Goal: Task Accomplishment & Management: Manage account settings

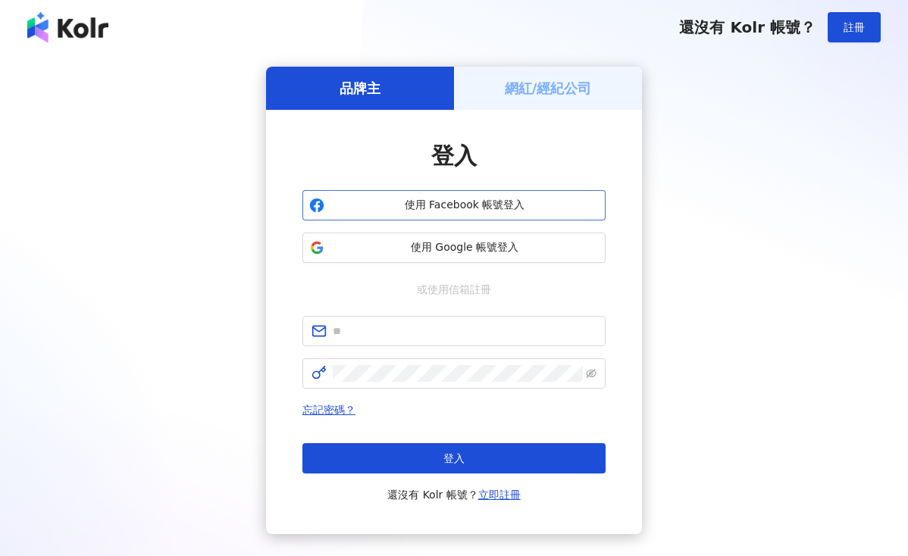
click at [478, 207] on span "使用 Facebook 帳號登入" at bounding box center [464, 205] width 268 height 15
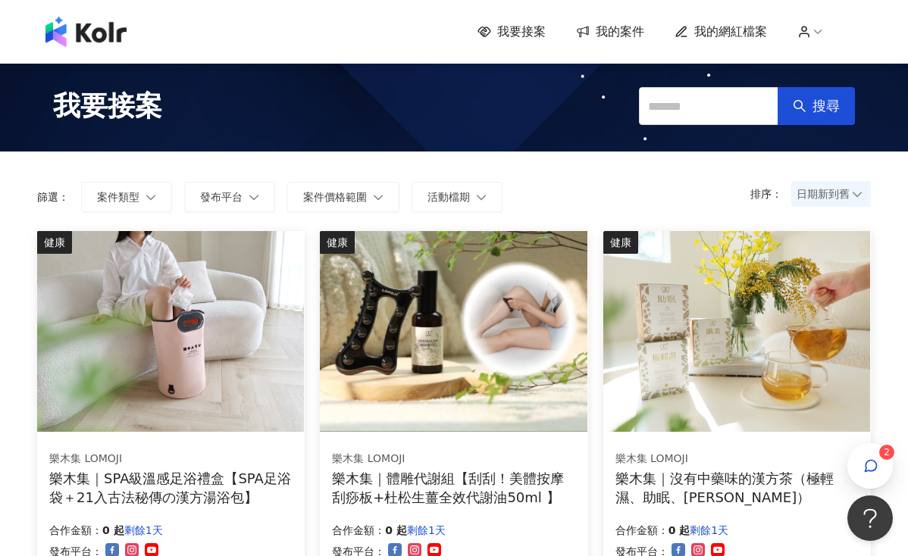
click at [805, 29] on icon at bounding box center [804, 32] width 14 height 14
click at [614, 30] on span "我的案件" at bounding box center [620, 31] width 48 height 17
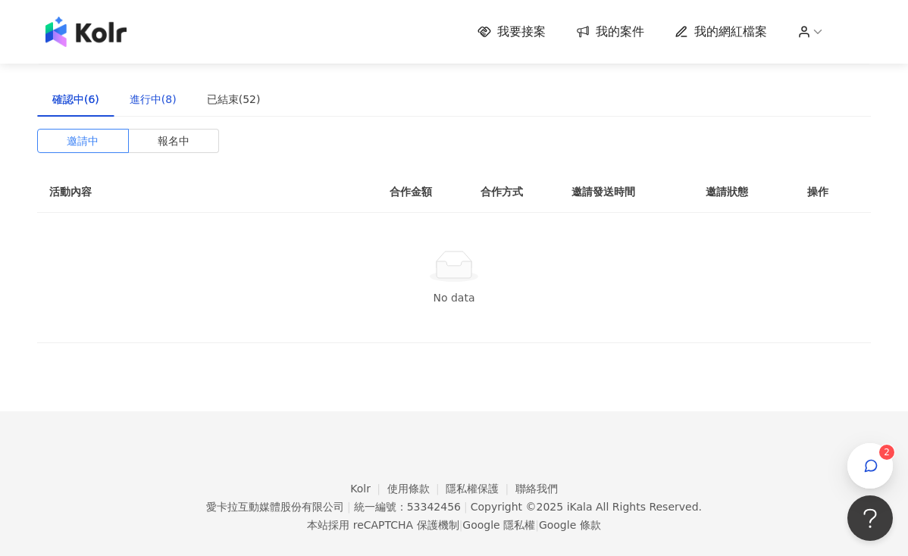
click at [142, 104] on div "進行中(8)" at bounding box center [153, 99] width 47 height 17
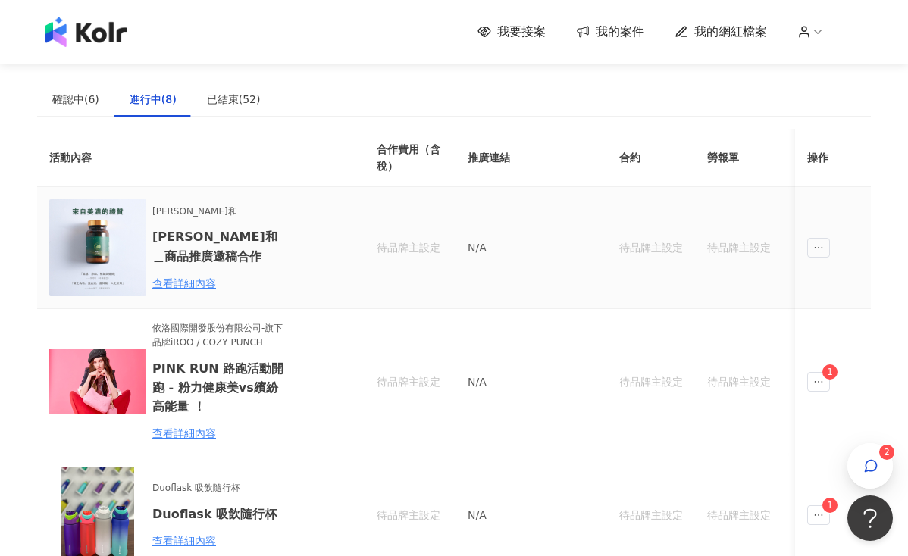
click at [211, 240] on h6 "[PERSON_NAME]和＿商品推廣邀稿合作" at bounding box center [218, 246] width 133 height 38
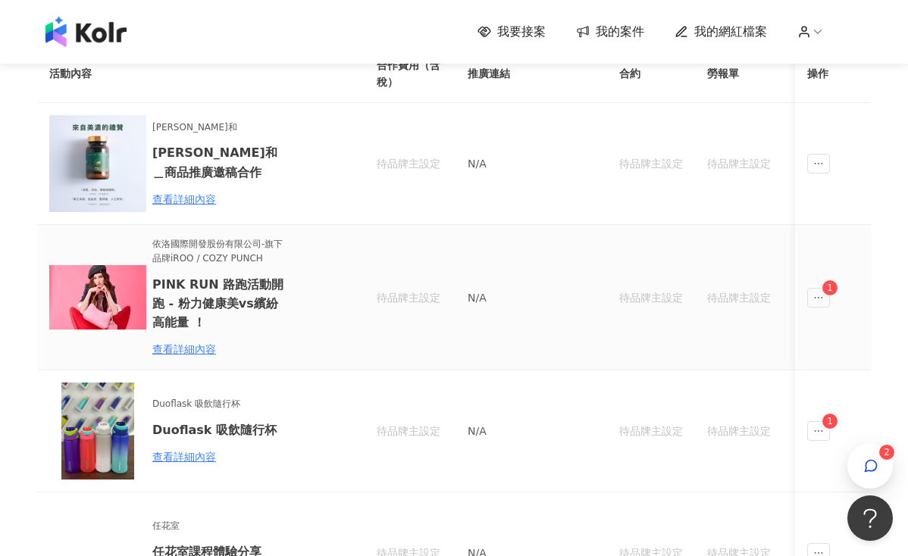
scroll to position [122, 0]
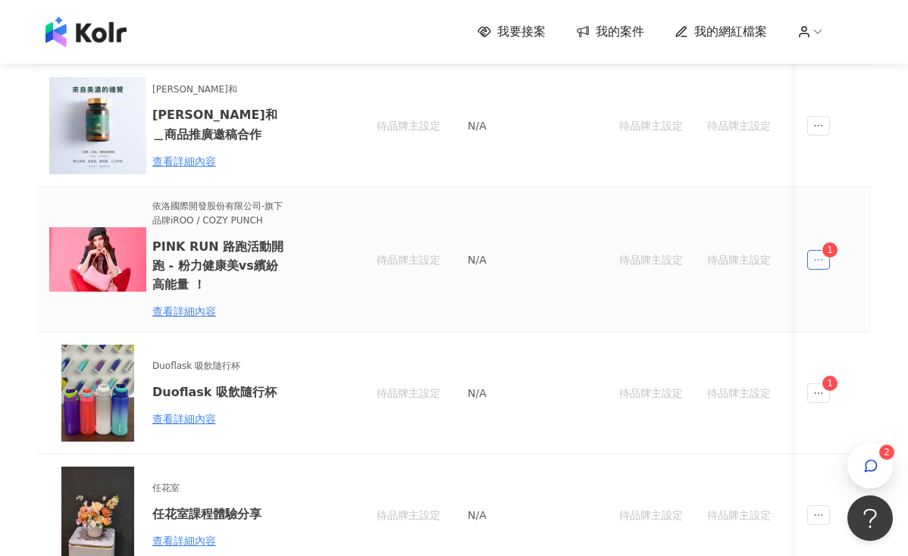
click at [825, 257] on span "ellipsis" at bounding box center [818, 260] width 23 height 20
click at [831, 327] on span at bounding box center [826, 328] width 14 height 11
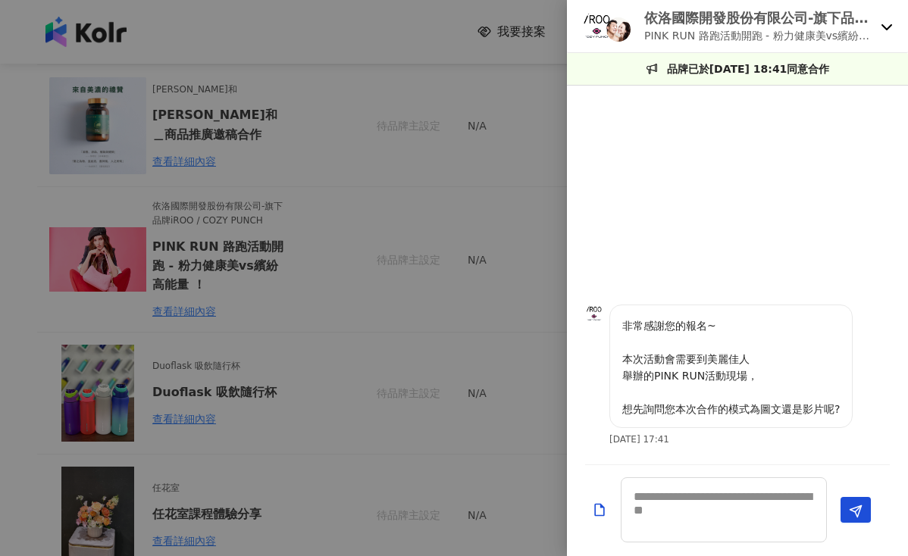
click at [504, 202] on div at bounding box center [454, 278] width 908 height 556
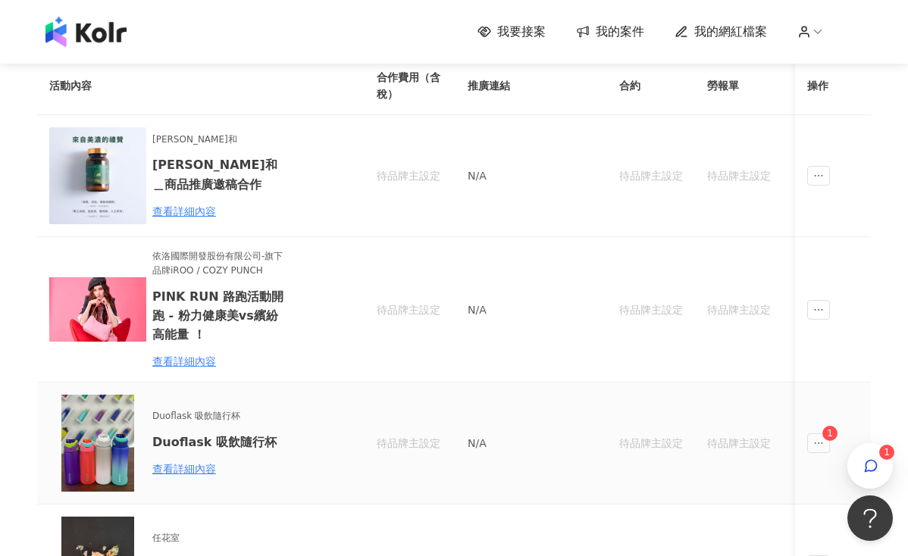
scroll to position [0, 0]
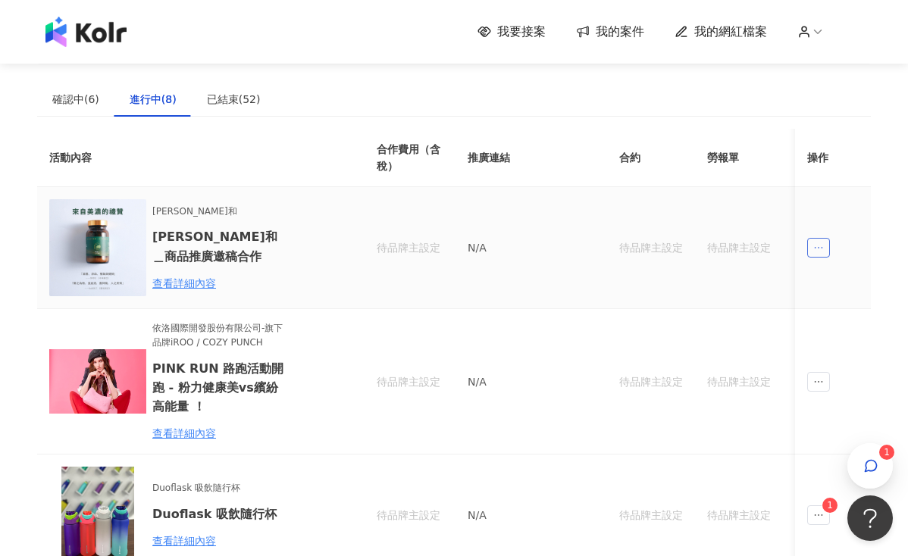
click at [818, 249] on icon "ellipsis" at bounding box center [818, 247] width 11 height 11
click at [826, 315] on icon "message" at bounding box center [824, 316] width 11 height 11
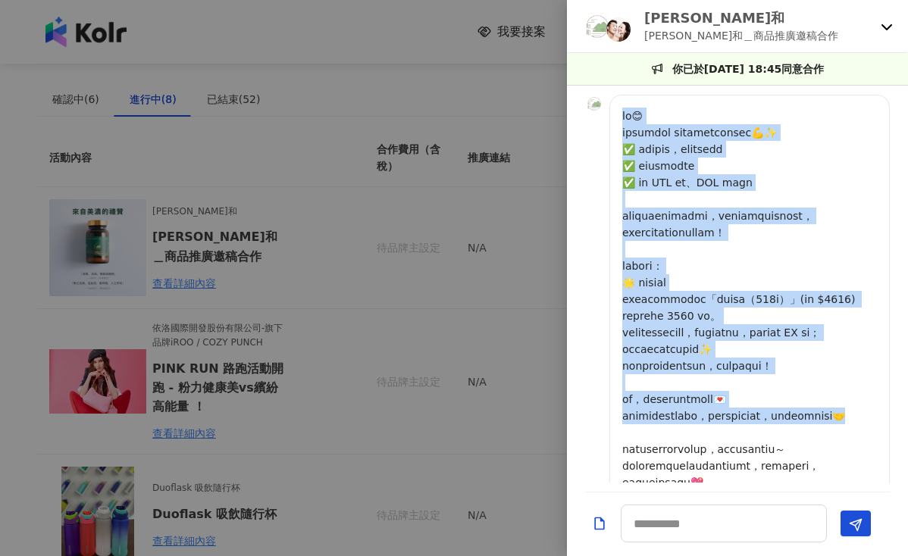
drag, startPoint x: 624, startPoint y: 117, endPoint x: 839, endPoint y: 436, distance: 384.8
click at [839, 436] on p at bounding box center [749, 316] width 255 height 417
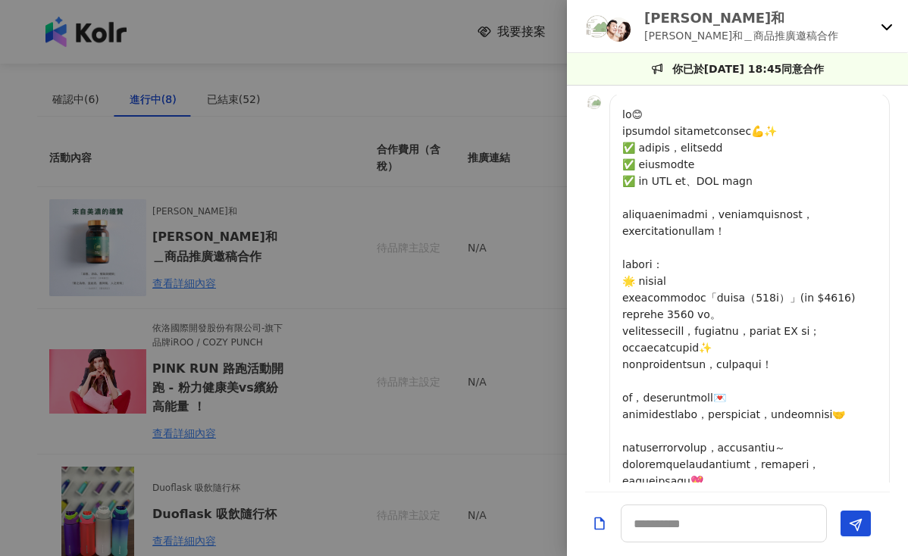
click at [790, 261] on p at bounding box center [749, 314] width 255 height 417
click at [759, 295] on p at bounding box center [749, 314] width 255 height 417
drag, startPoint x: 679, startPoint y: 23, endPoint x: 646, endPoint y: 17, distance: 33.0
click at [646, 17] on p "[PERSON_NAME]和" at bounding box center [741, 17] width 194 height 19
copy p "[PERSON_NAME]和"
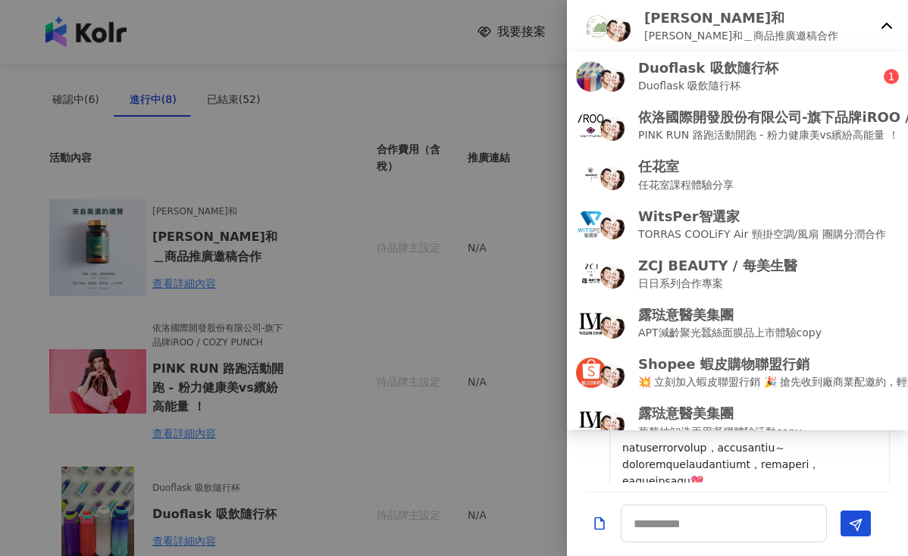
click at [594, 483] on div "[DATE] 18:29 您好，謝謝您的入取 這邊想和您爭取下稿費2000，希望有機會能與您合作推廣，謝謝您！ [DATE] 18:46 您好，有任何問題都歡…" at bounding box center [737, 289] width 341 height 406
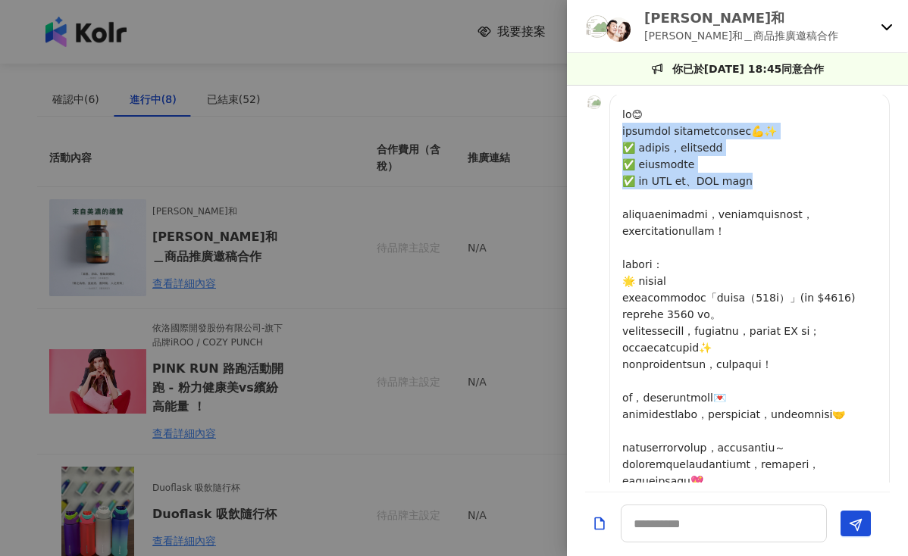
drag, startPoint x: 618, startPoint y: 131, endPoint x: 829, endPoint y: 180, distance: 216.9
click at [829, 180] on div at bounding box center [749, 313] width 280 height 440
copy p "們是一家專注於 高濃縮營養補給的甲魚精品牌💪✨ ✅ 蝦皮五星賣場，累積銷售萬瓶以上 ✅ 與中醫診所合作洽談 ✅ 通過 SGS 認證、MIT 製造生產"
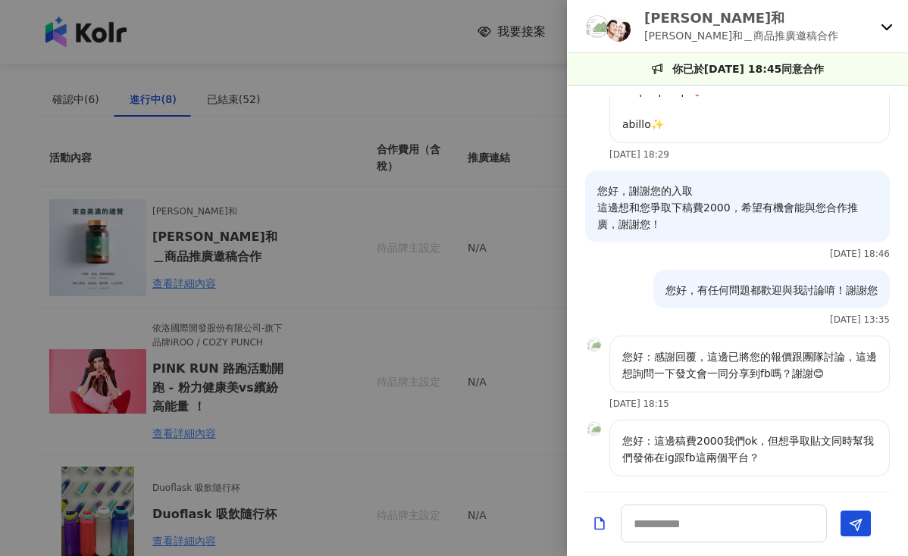
scroll to position [246, 0]
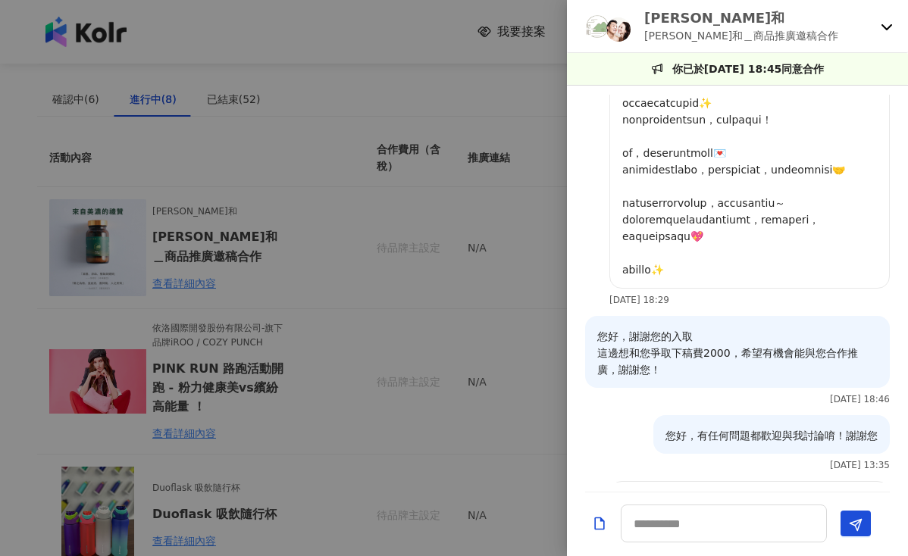
click at [254, 288] on div at bounding box center [454, 278] width 908 height 556
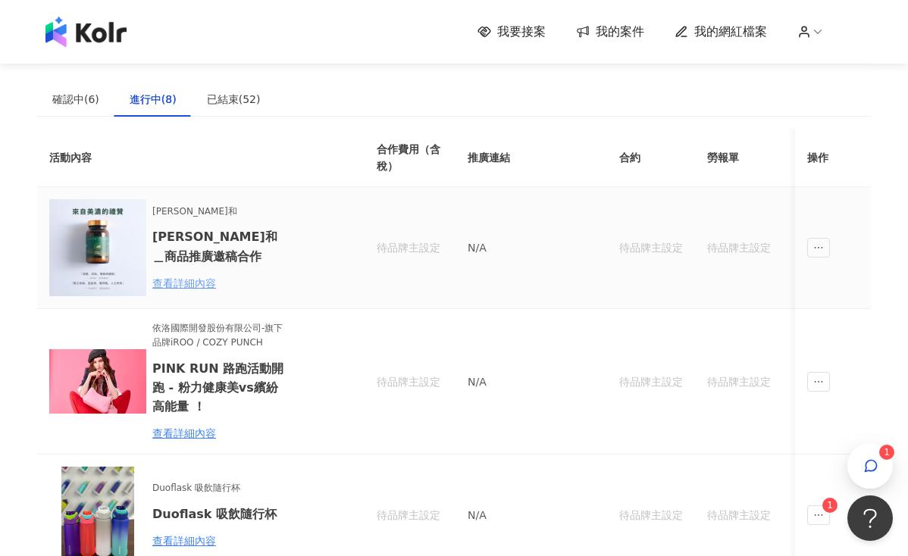
click at [201, 280] on div "查看詳細內容" at bounding box center [218, 283] width 133 height 17
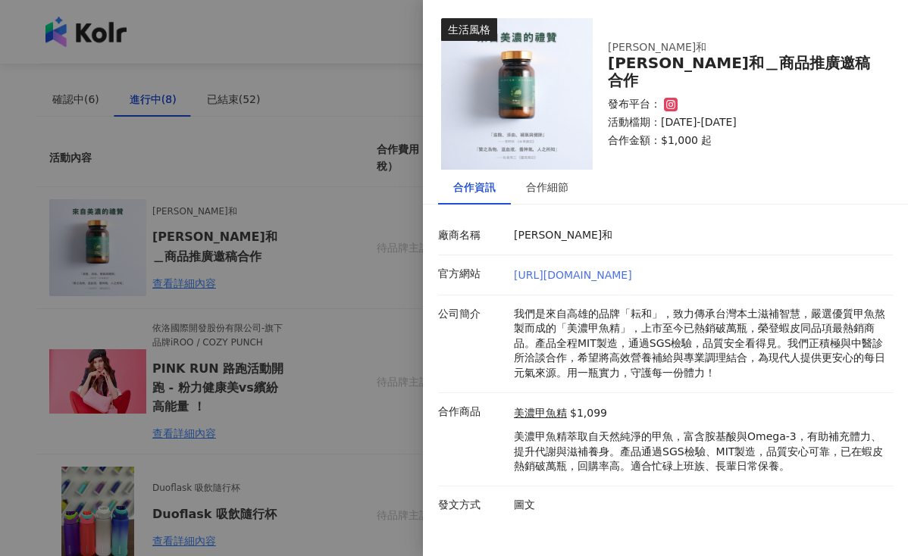
click at [587, 274] on link "[URL][DOMAIN_NAME]" at bounding box center [573, 275] width 118 height 12
drag, startPoint x: 633, startPoint y: 75, endPoint x: 602, endPoint y: 75, distance: 30.3
click at [602, 75] on div "[PERSON_NAME]和 [PERSON_NAME]和＿商品推廣邀稿合作 發布平台： 活動檔期：[DATE]-[DATE] 合作金額： $1,000 起" at bounding box center [741, 94] width 297 height 138
copy div "[PERSON_NAME]和"
click at [660, 74] on div "[PERSON_NAME]和＿商品推廣邀稿合作" at bounding box center [741, 72] width 267 height 35
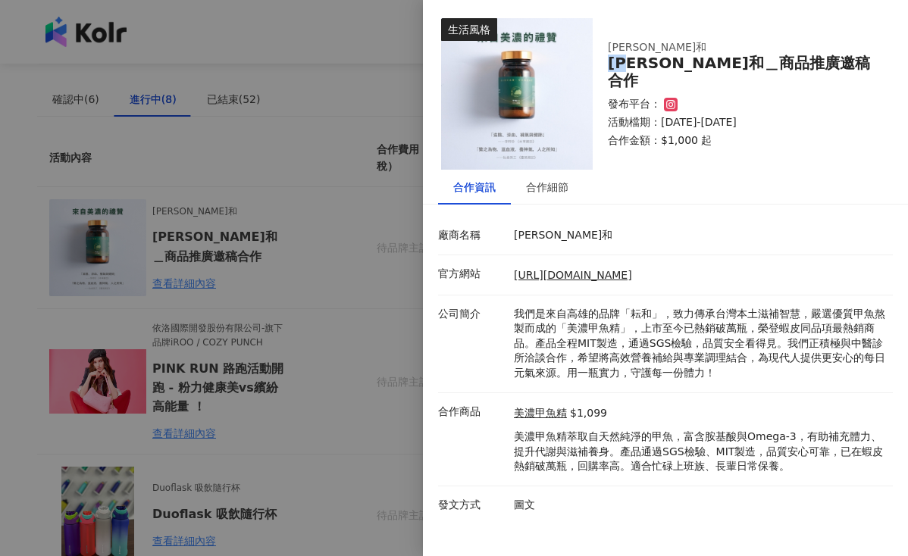
drag, startPoint x: 638, startPoint y: 75, endPoint x: 598, endPoint y: 74, distance: 40.2
click at [598, 74] on div "[PERSON_NAME]和 [PERSON_NAME]和＿商品推廣邀稿合作 發布平台： 活動檔期：[DATE]-[DATE] 合作金額： $1,000 起" at bounding box center [741, 94] width 297 height 138
copy div "[PERSON_NAME]和"
